Goal: Transaction & Acquisition: Purchase product/service

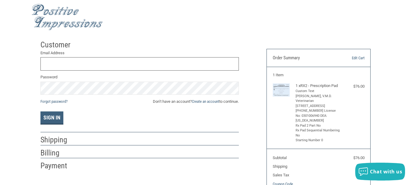
scroll to position [33, 0]
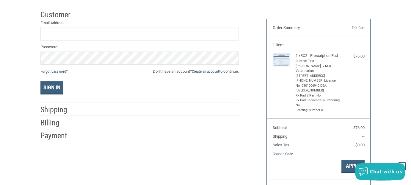
click at [204, 71] on link "Create an account" at bounding box center [205, 71] width 27 height 4
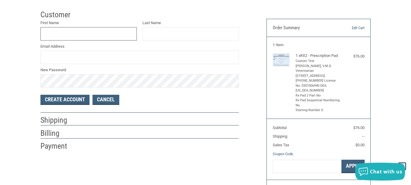
click at [54, 32] on input "First Name" at bounding box center [88, 33] width 96 height 13
type input "M"
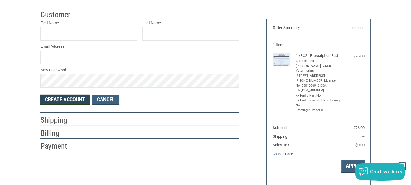
click at [70, 100] on button "Create Account" at bounding box center [64, 99] width 49 height 10
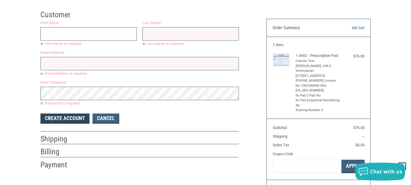
scroll to position [0, 0]
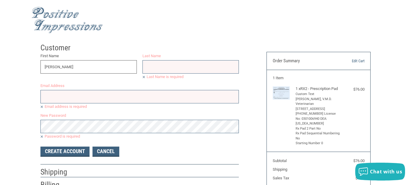
type input "[PERSON_NAME]"
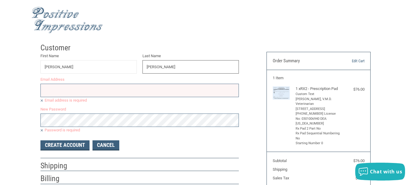
type input "[PERSON_NAME]"
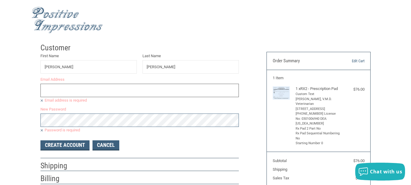
click at [86, 87] on input "Email Address" at bounding box center [139, 90] width 198 height 13
type input "1"
click at [86, 87] on input "Email Address" at bounding box center [139, 90] width 198 height 13
type input "[EMAIL_ADDRESS][DOMAIN_NAME]"
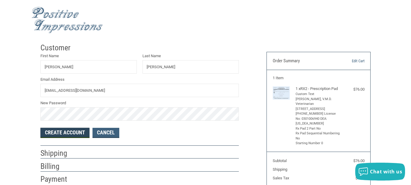
click at [58, 133] on button "Create Account" at bounding box center [64, 132] width 49 height 10
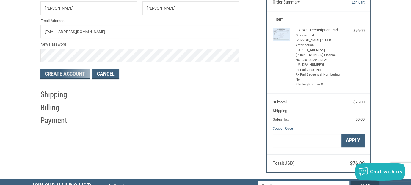
scroll to position [59, 0]
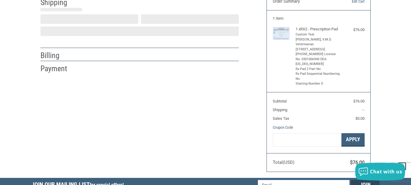
select select "US"
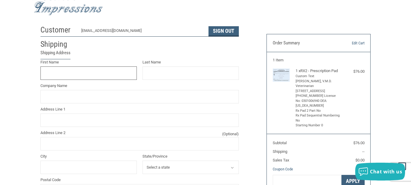
scroll to position [17, 0]
type input "[PERSON_NAME]"
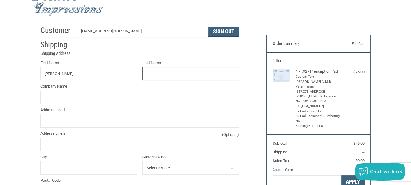
type input "[PERSON_NAME]"
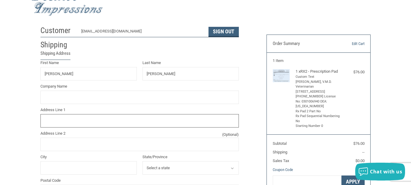
type input "[STREET_ADDRESS]"
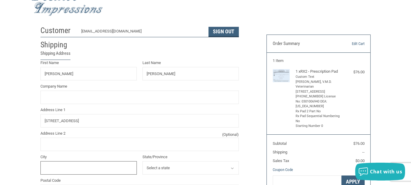
type input "[GEOGRAPHIC_DATA]"
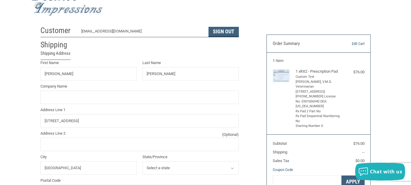
select select "VA"
type input "22307"
type input "7038508925"
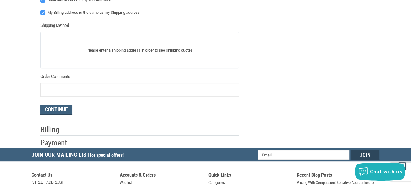
scroll to position [285, 0]
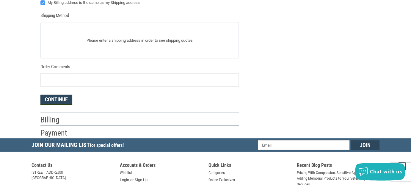
click at [55, 98] on button "Continue" at bounding box center [56, 99] width 32 height 10
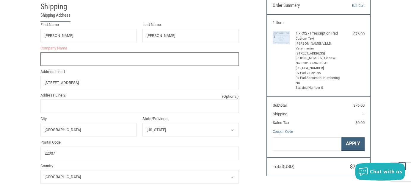
scroll to position [18, 0]
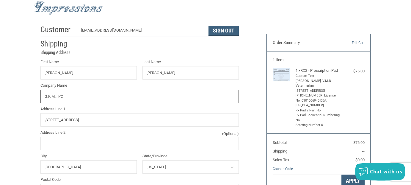
type input "G.K.M. , P"
radio input "true"
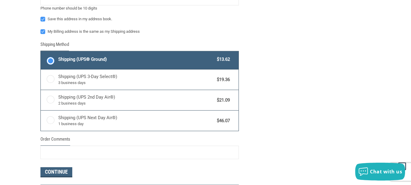
scroll to position [345, 0]
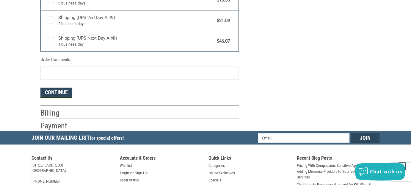
type input "G.K.M. , P.C."
click at [61, 91] on button "Continue" at bounding box center [56, 92] width 32 height 10
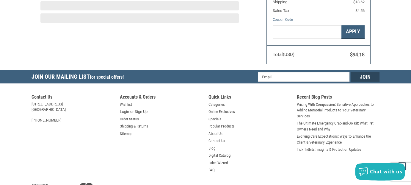
scroll to position [106, 0]
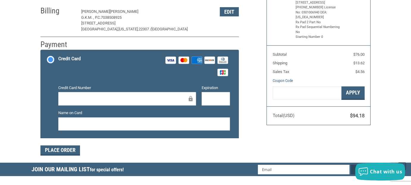
click at [184, 60] on icon at bounding box center [183, 59] width 1 height 3
click at [41, 51] on input "Credit Card Visa Master Amex Discover Diners Club JCB" at bounding box center [41, 51] width 0 height 0
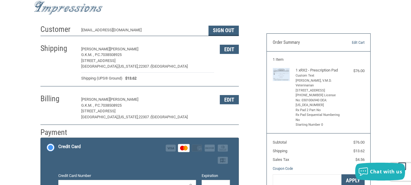
scroll to position [17, 0]
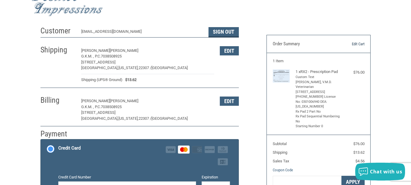
click at [356, 42] on link "Edit Cart" at bounding box center [349, 44] width 29 height 6
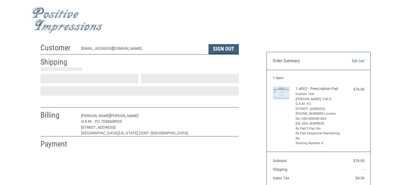
select select "US"
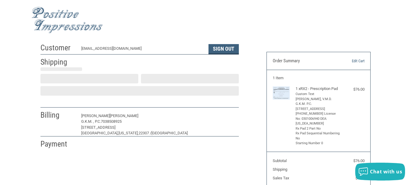
select select "VA"
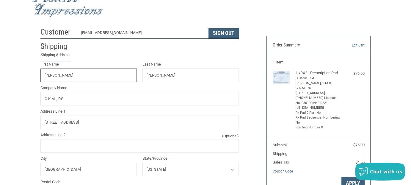
scroll to position [17, 0]
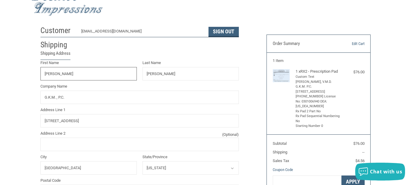
radio input "true"
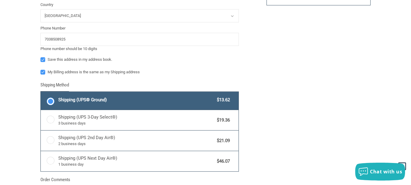
scroll to position [285, 0]
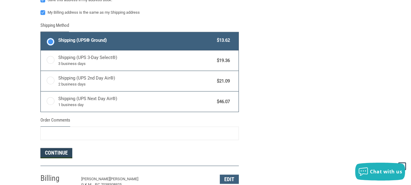
click at [59, 150] on button "Continue" at bounding box center [56, 153] width 32 height 10
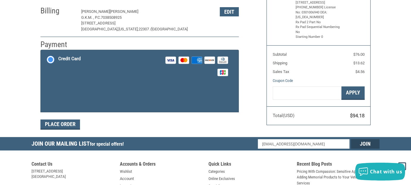
scroll to position [106, 0]
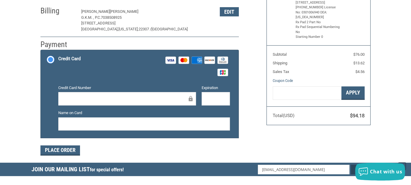
click at [186, 60] on icon at bounding box center [186, 60] width 4 height 4
click at [41, 51] on input "Credit Card Visa Master Amex Discover Diners Club JCB" at bounding box center [41, 51] width 0 height 0
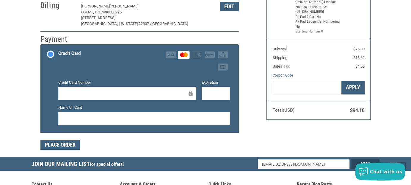
scroll to position [166, 0]
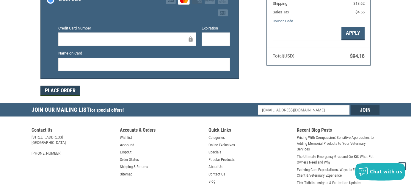
click at [65, 89] on button "Place Order" at bounding box center [60, 91] width 40 height 10
